Goal: Transaction & Acquisition: Purchase product/service

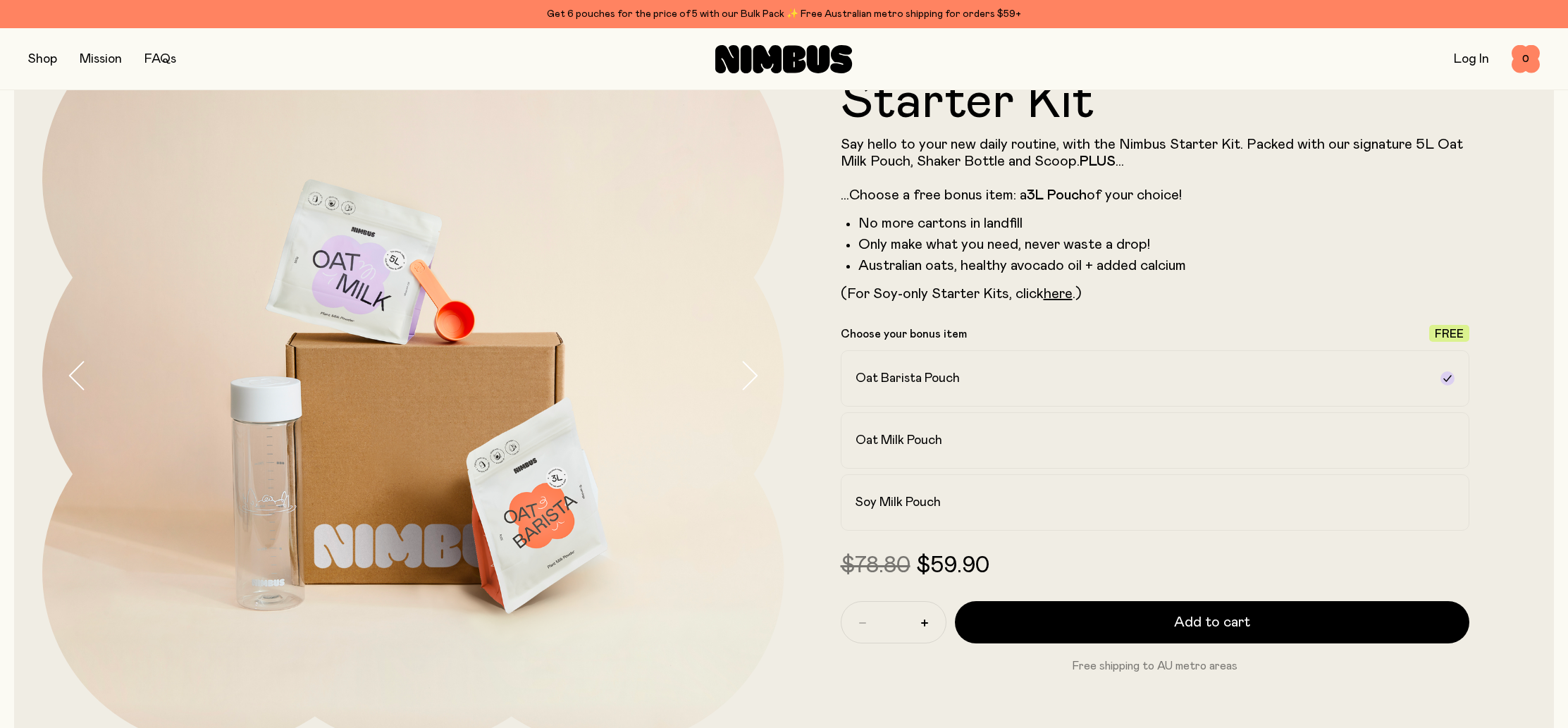
scroll to position [100, 0]
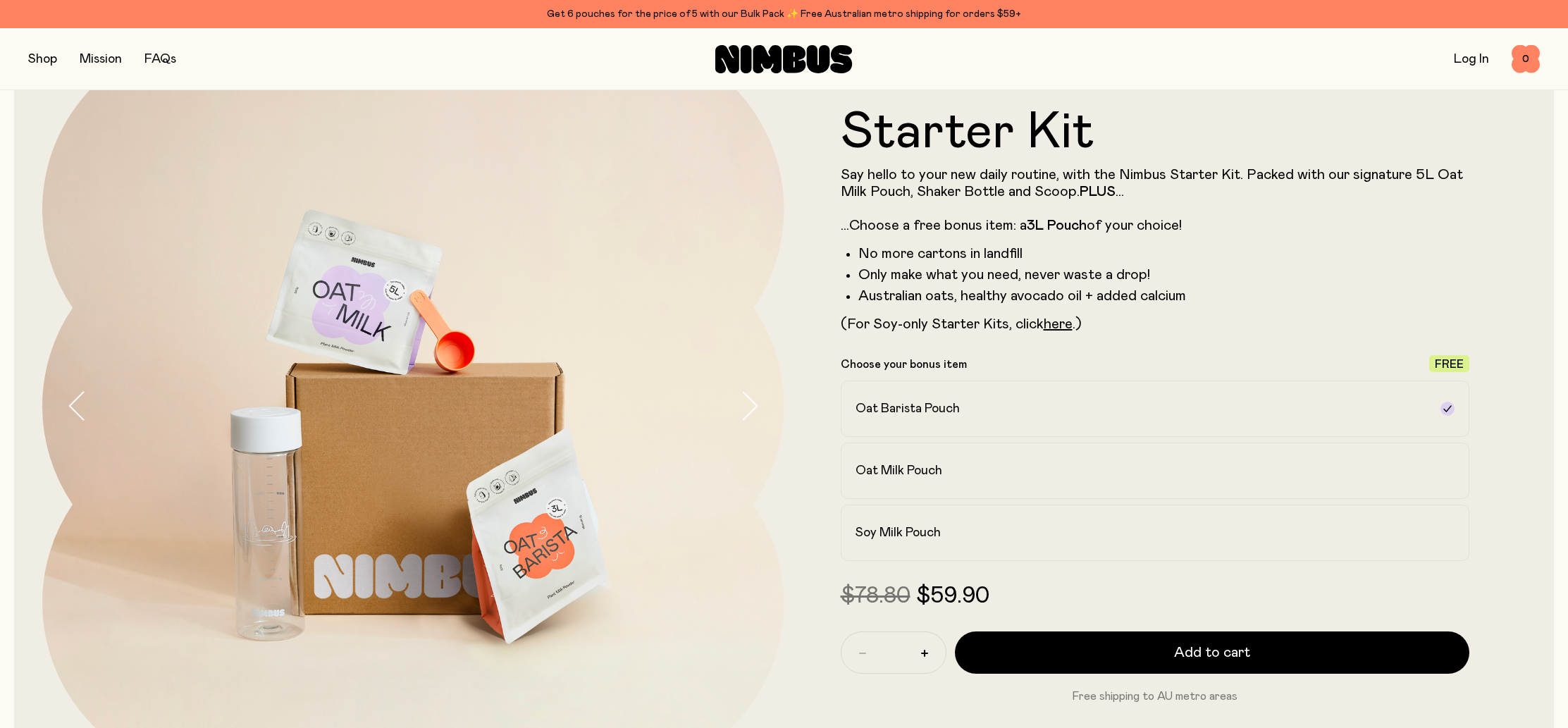
click at [52, 58] on button "button" at bounding box center [43, 58] width 29 height 20
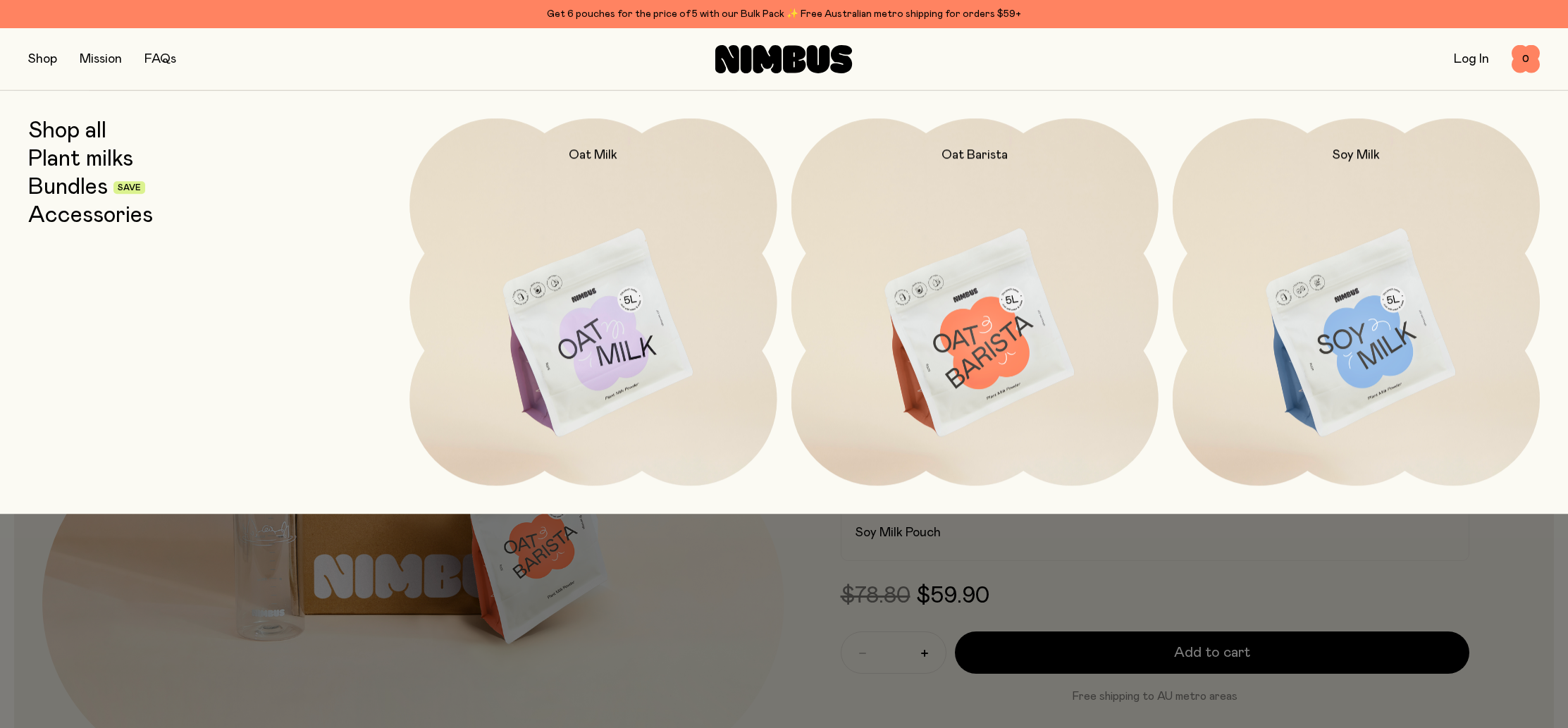
click at [52, 58] on button "button" at bounding box center [43, 58] width 29 height 20
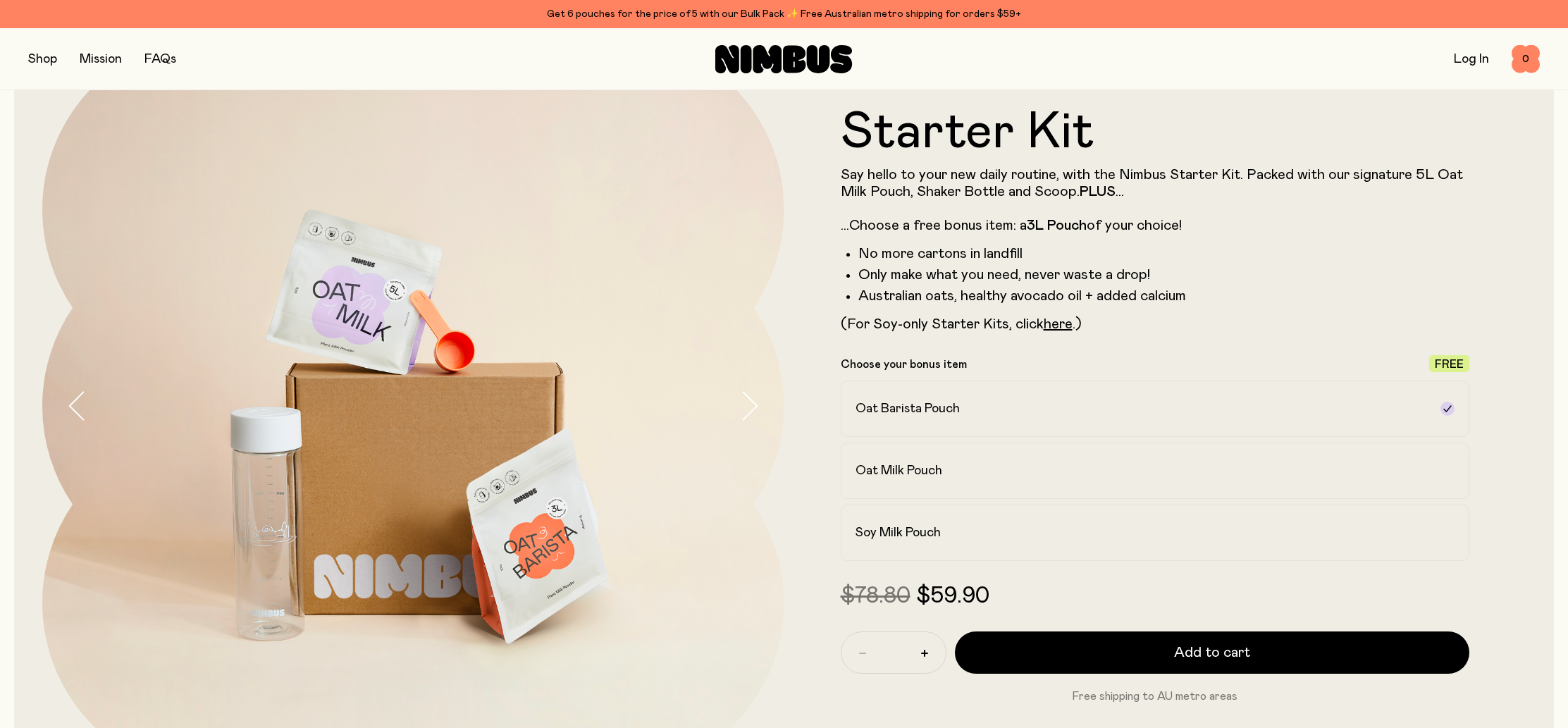
click at [52, 58] on button "button" at bounding box center [43, 58] width 29 height 20
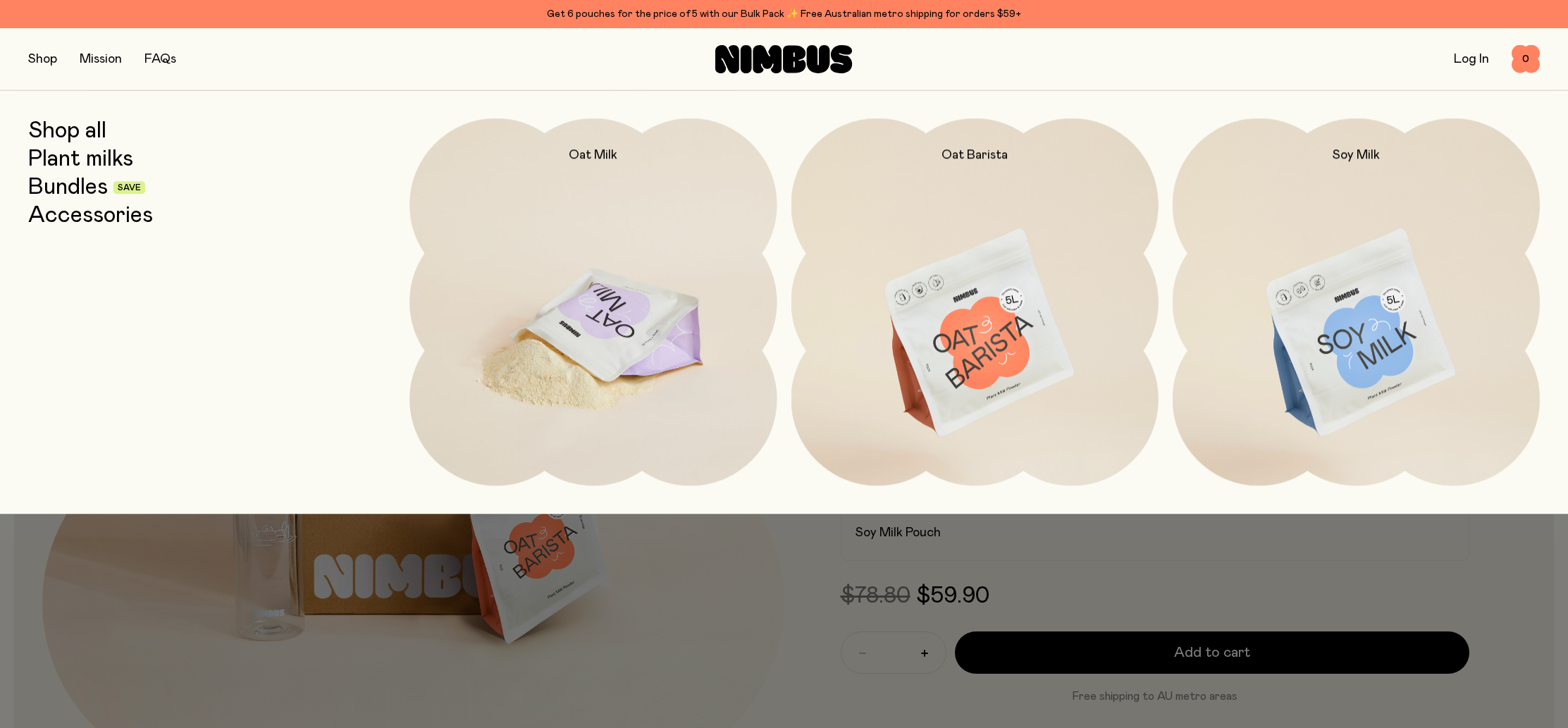
click at [627, 273] on img at bounding box center [592, 334] width 367 height 431
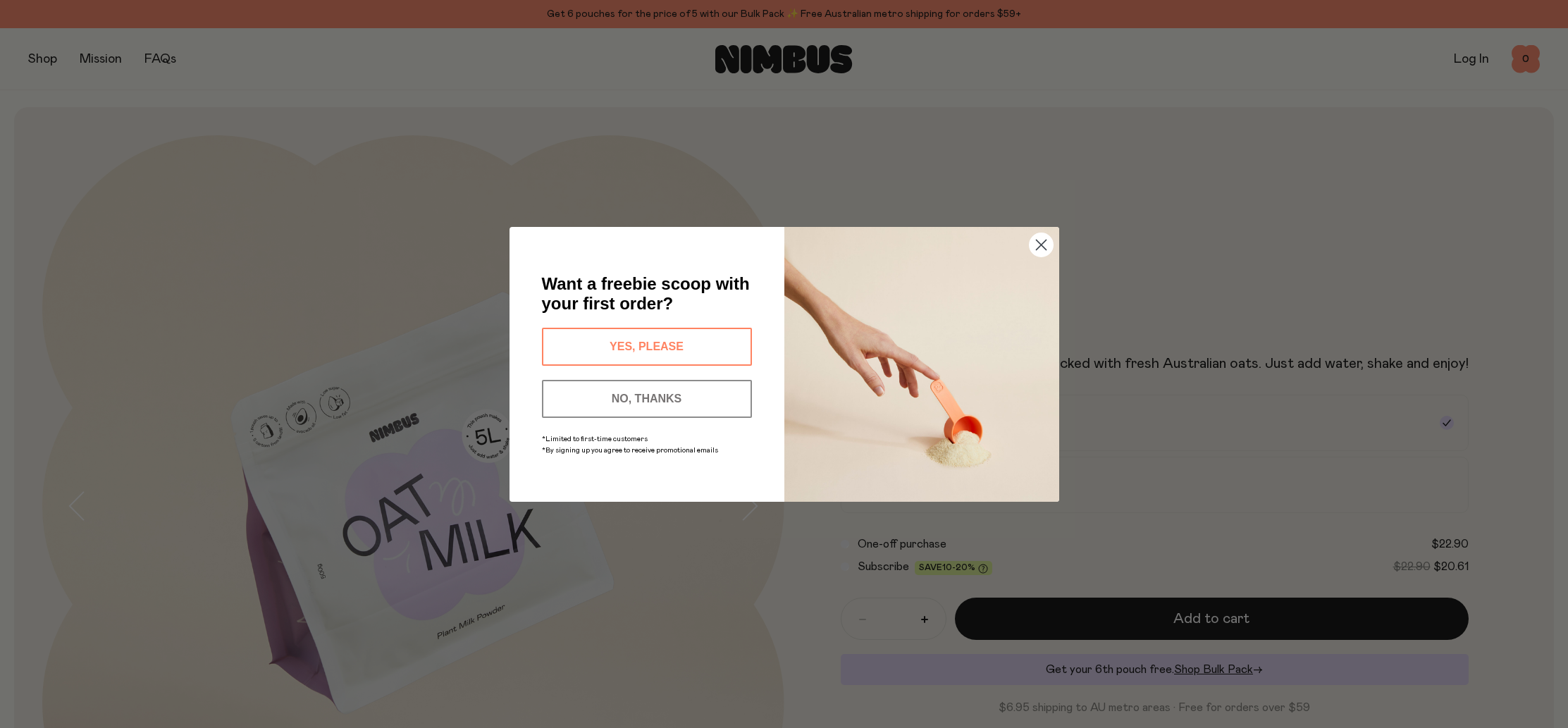
click at [680, 342] on button "YES, PLEASE" at bounding box center [646, 346] width 210 height 38
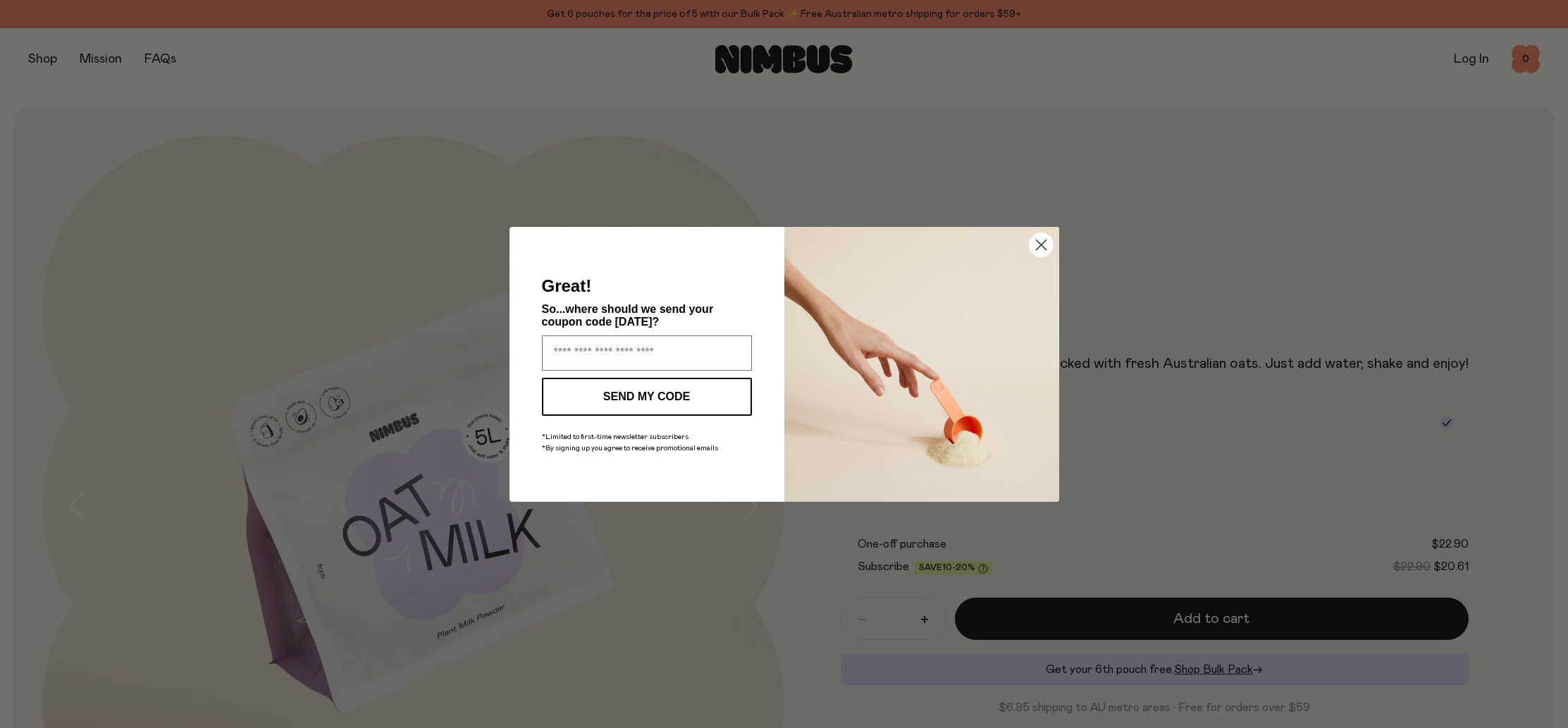
click at [1044, 241] on circle "Close dialog" at bounding box center [1040, 243] width 23 height 23
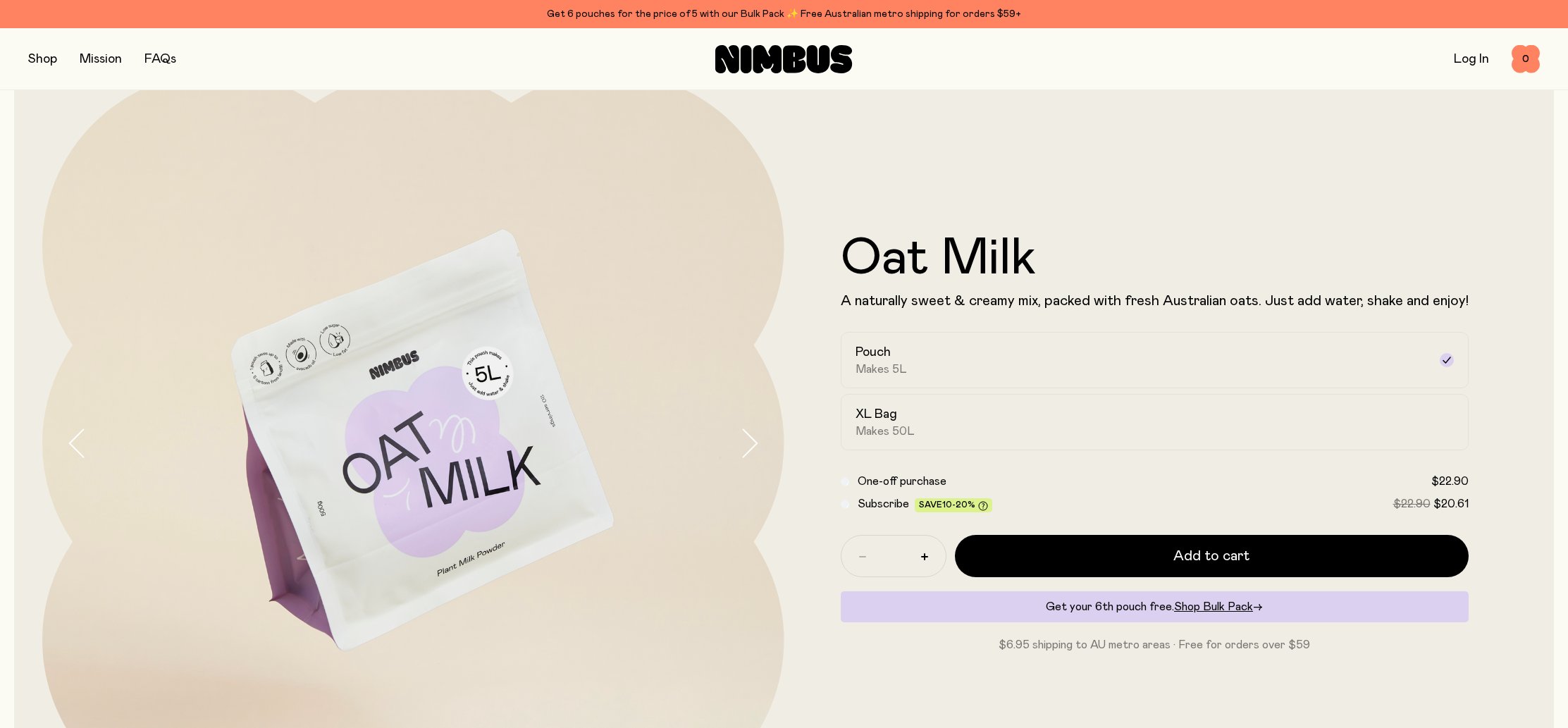
scroll to position [70, 0]
